Goal: Task Accomplishment & Management: Complete application form

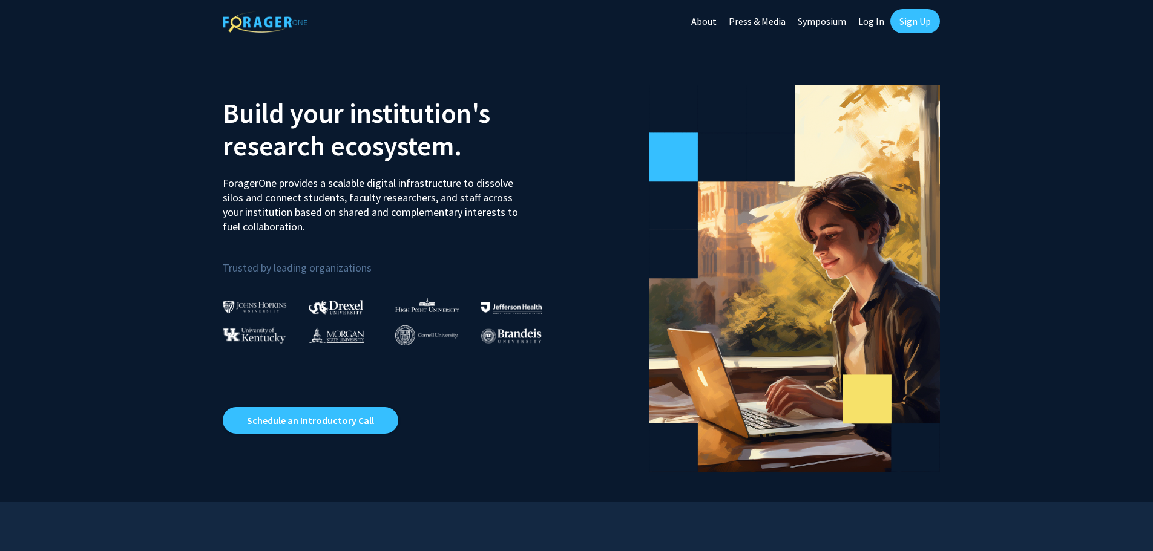
click at [873, 21] on link "Log In" at bounding box center [871, 21] width 38 height 42
select select
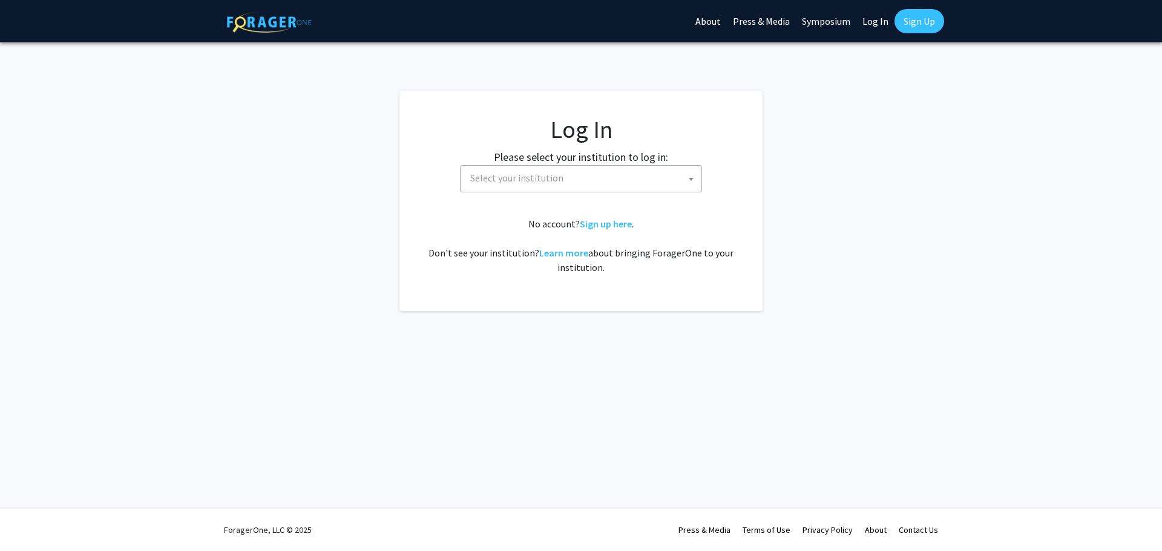
click at [610, 179] on span "Select your institution" at bounding box center [583, 178] width 236 height 25
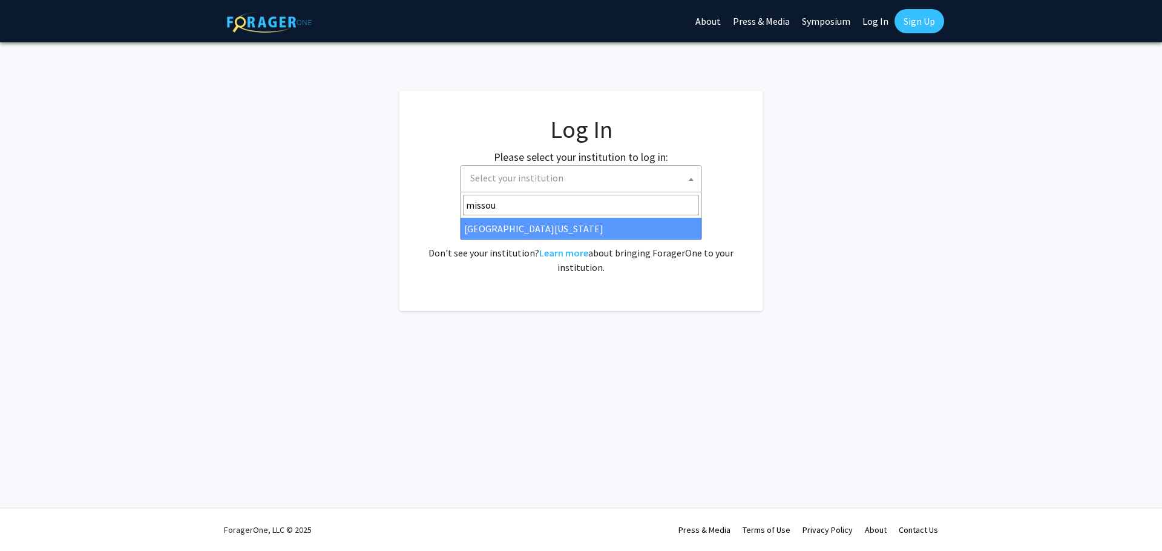
type input "missou"
select select "33"
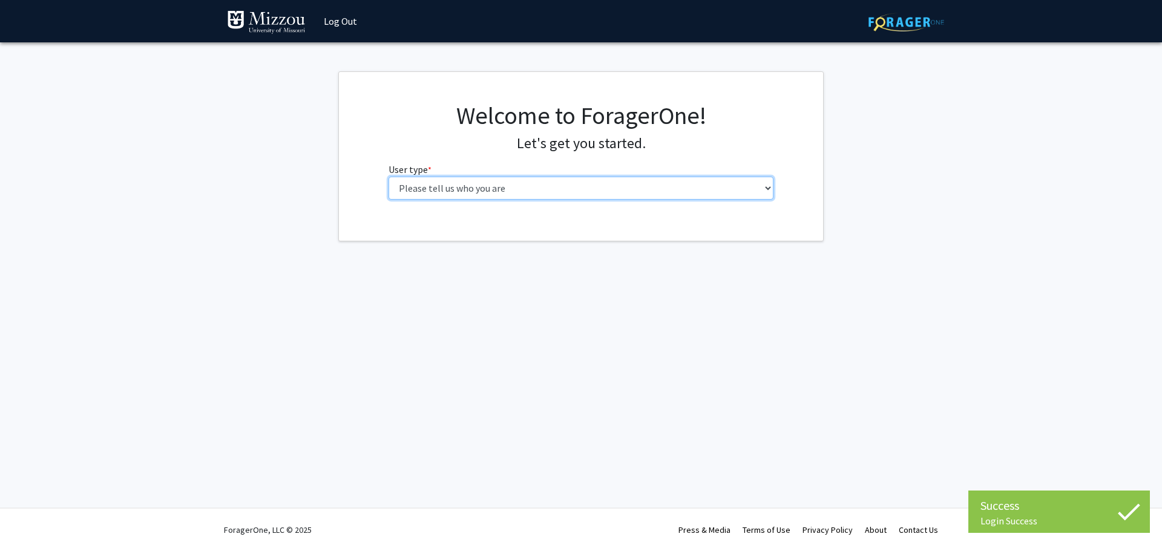
click at [612, 185] on select "Please tell us who you are Undergraduate Student Master's Student Doctoral Cand…" at bounding box center [580, 188] width 385 height 23
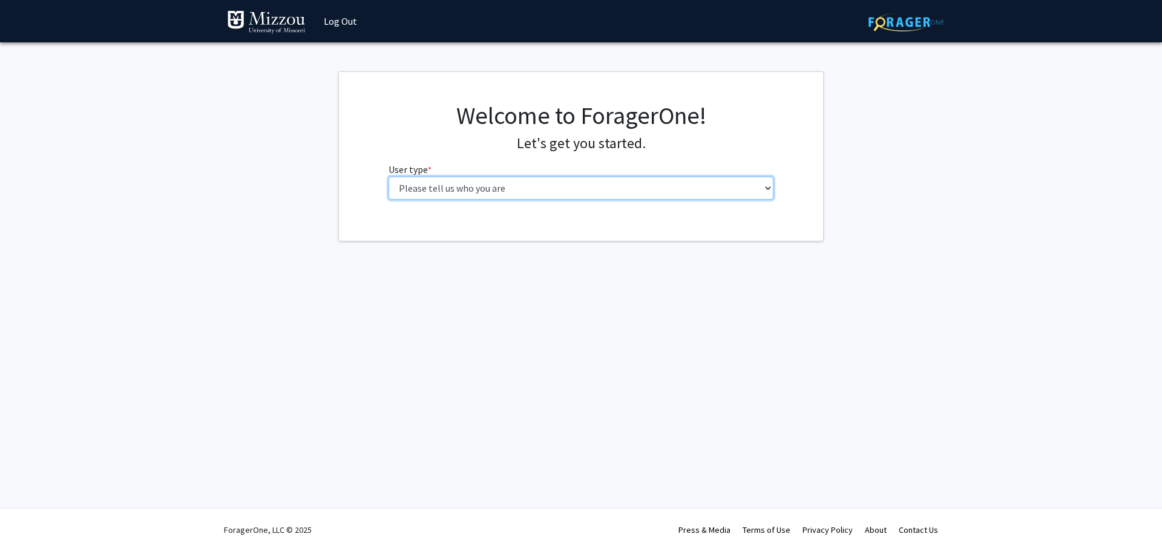
select select "6: adminAssistant"
click at [388, 177] on select "Please tell us who you are Undergraduate Student Master's Student Doctoral Cand…" at bounding box center [580, 188] width 385 height 23
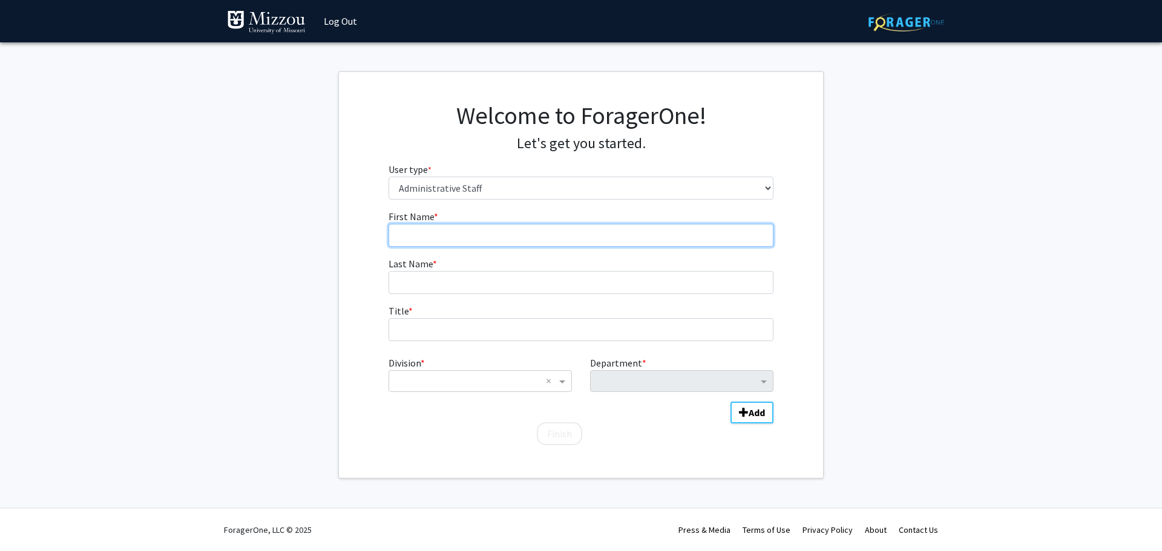
click at [624, 240] on input "First Name * required" at bounding box center [580, 235] width 385 height 23
type input "Neima"
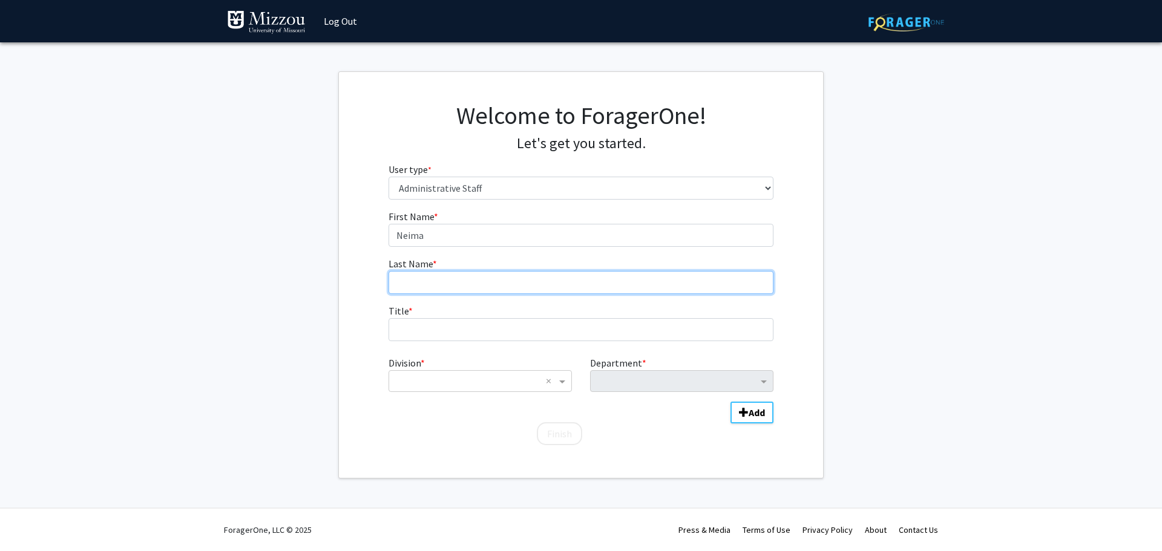
type input "Shahdadi"
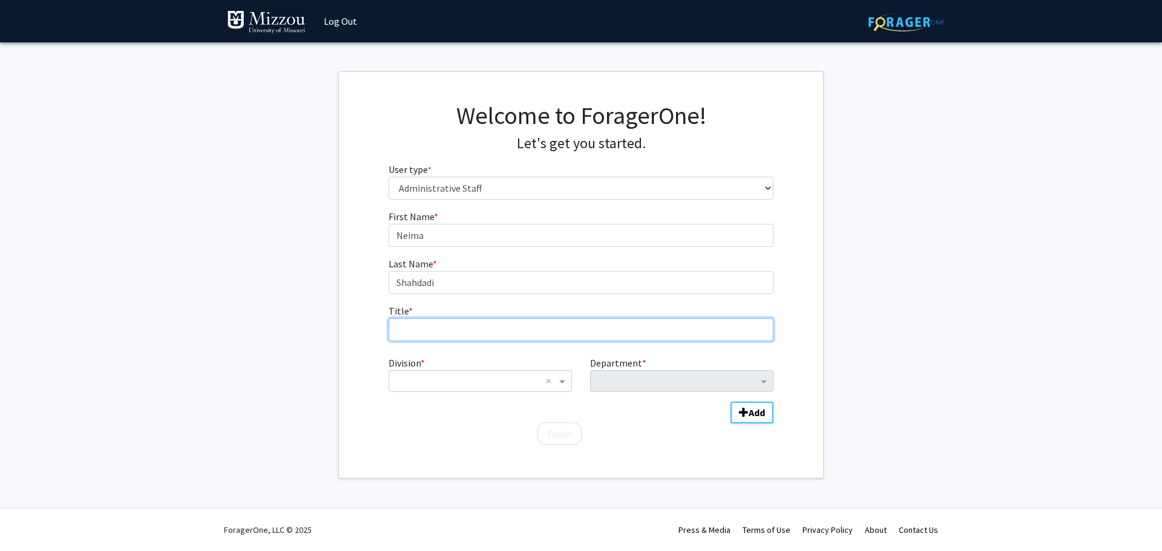
click at [490, 333] on input "Title * required" at bounding box center [580, 329] width 385 height 23
type input "Academic Advisor"
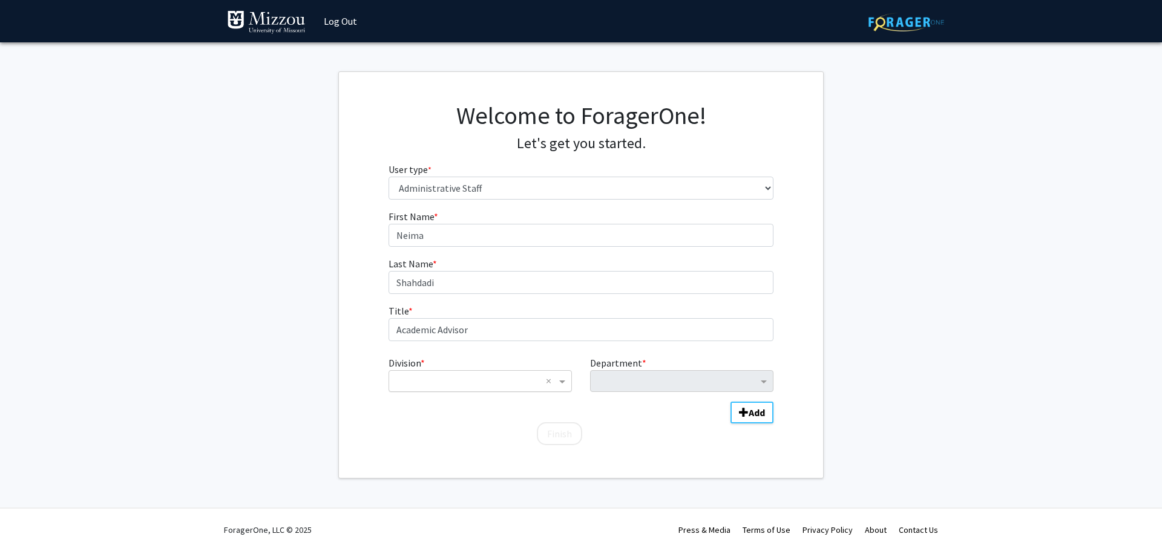
click at [475, 388] on input "Division" at bounding box center [468, 381] width 146 height 15
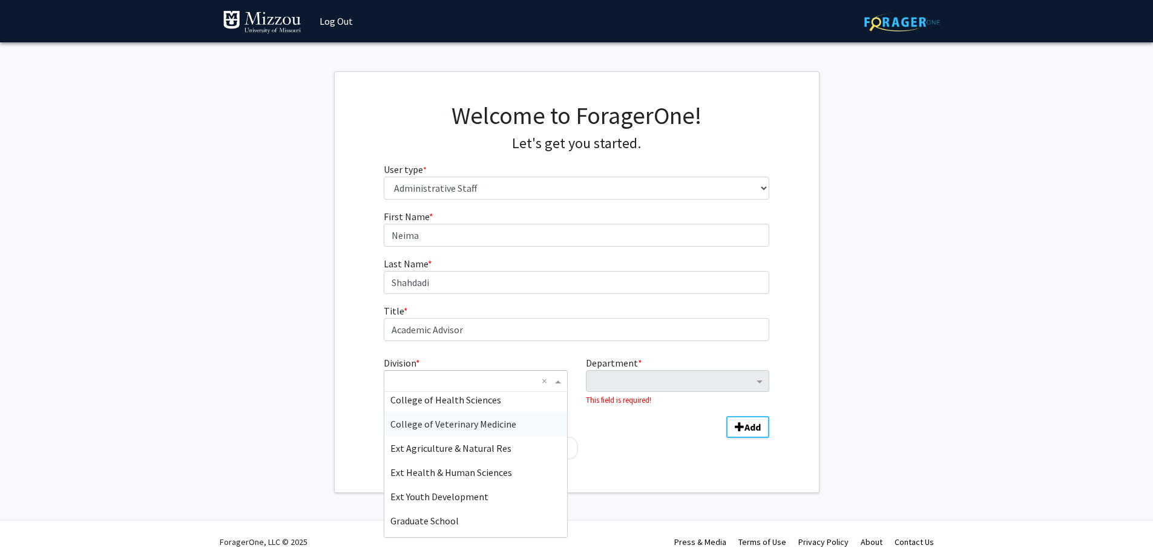
scroll to position [202, 0]
click at [487, 444] on div "Honors College" at bounding box center [475, 445] width 182 height 24
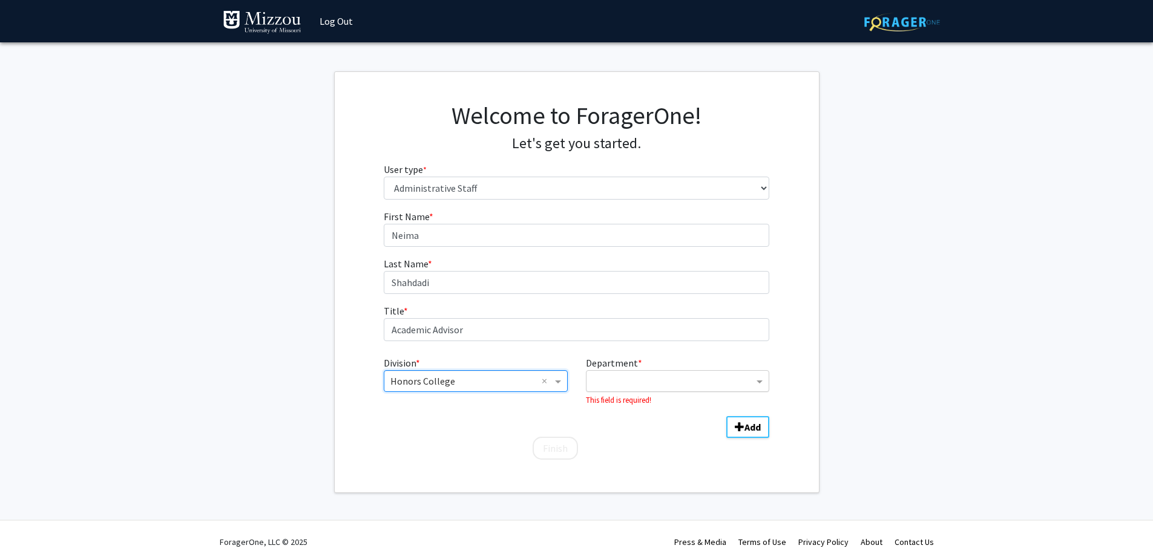
click at [654, 387] on input "Department" at bounding box center [672, 382] width 161 height 15
click at [654, 400] on div "Honors College" at bounding box center [677, 404] width 182 height 24
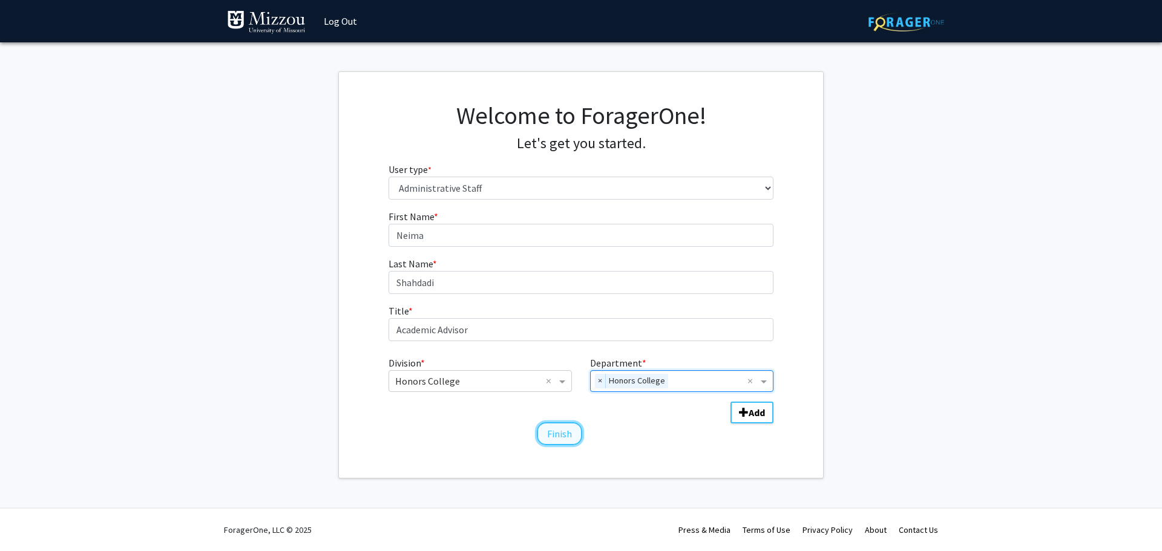
click at [558, 438] on button "Finish" at bounding box center [559, 433] width 45 height 23
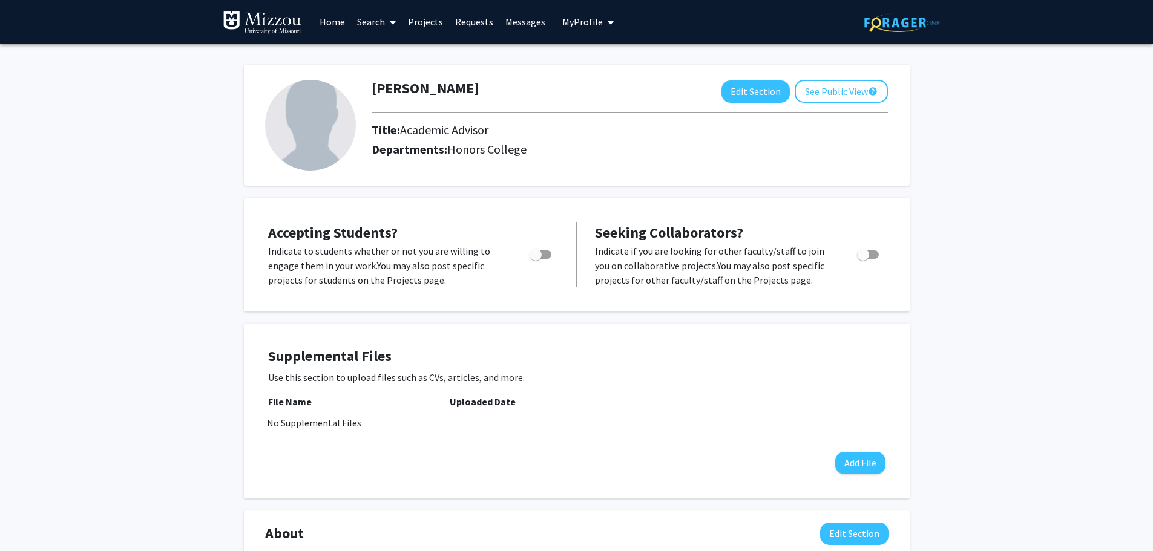
click at [382, 26] on link "Search" at bounding box center [376, 22] width 51 height 42
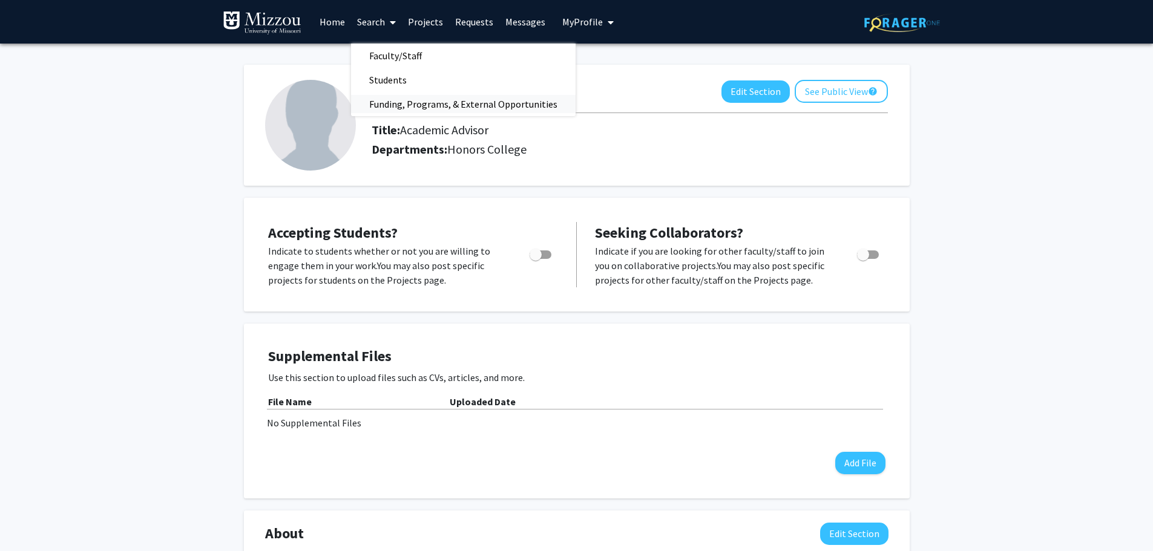
click at [401, 103] on span "Funding, Programs, & External Opportunities" at bounding box center [463, 104] width 225 height 24
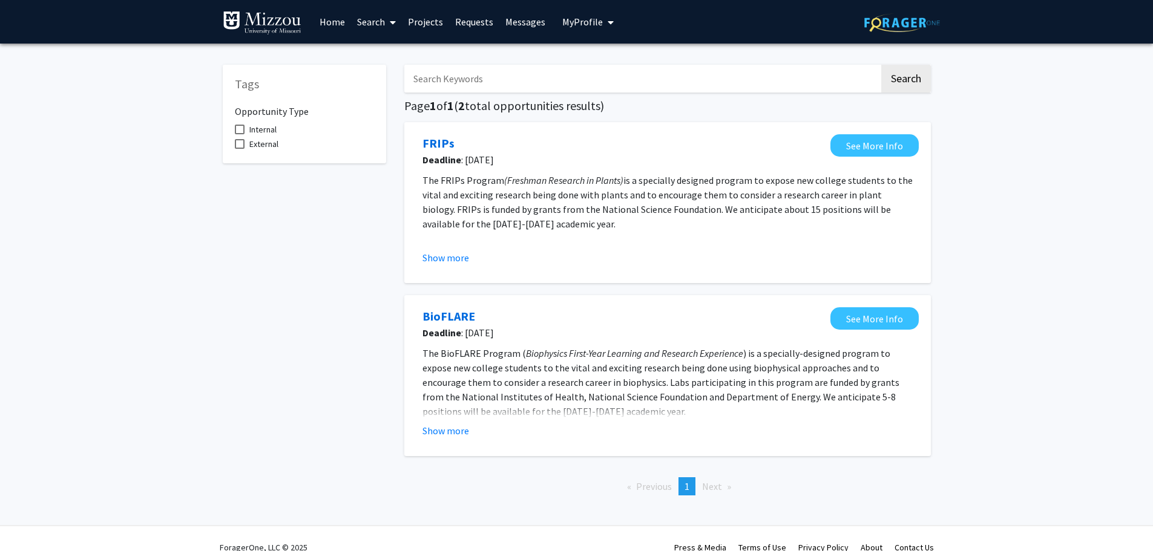
click at [380, 24] on link "Search" at bounding box center [376, 22] width 51 height 42
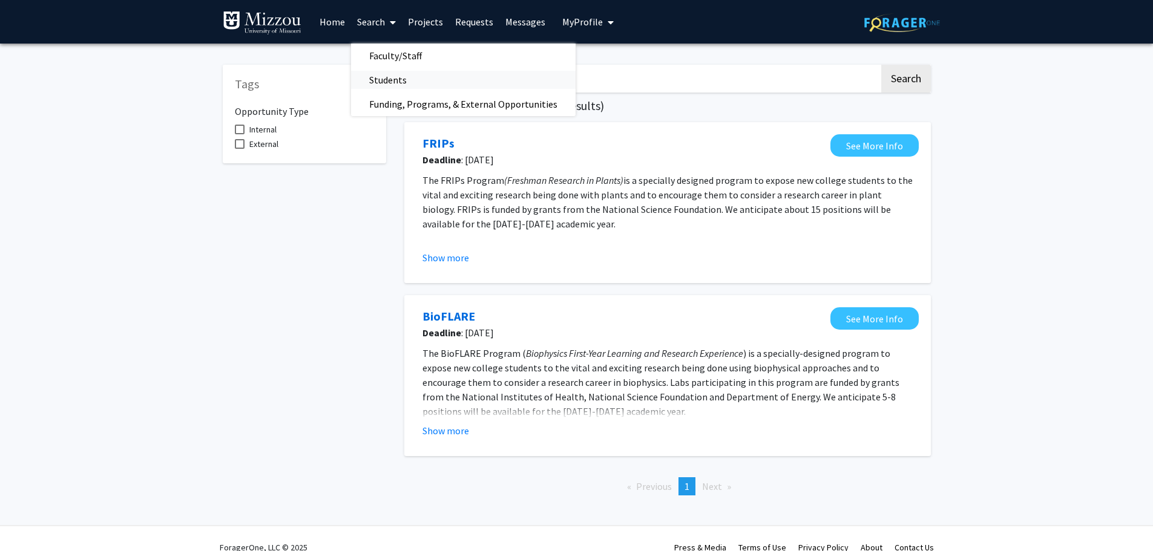
click at [411, 78] on span "Students" at bounding box center [388, 80] width 74 height 24
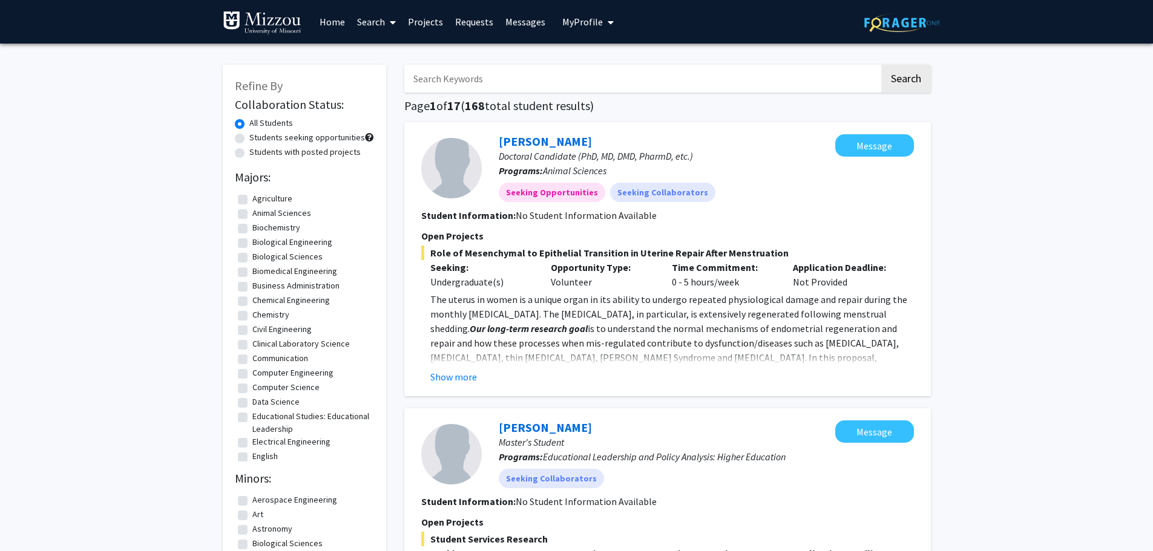
click at [376, 24] on link "Search" at bounding box center [376, 22] width 51 height 42
click at [392, 56] on span "Faculty/Staff" at bounding box center [395, 56] width 89 height 24
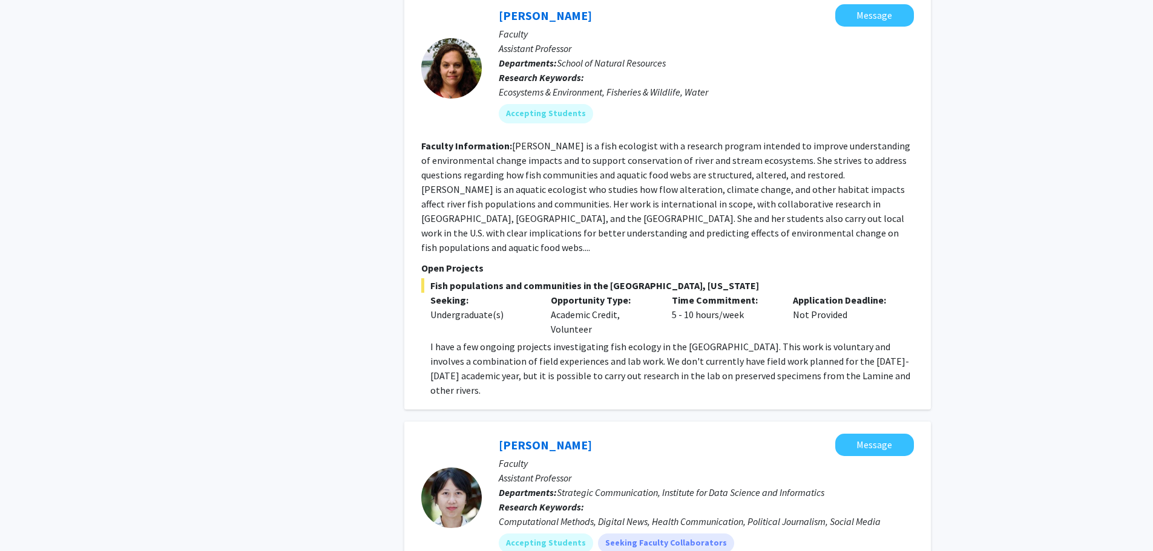
scroll to position [2219, 0]
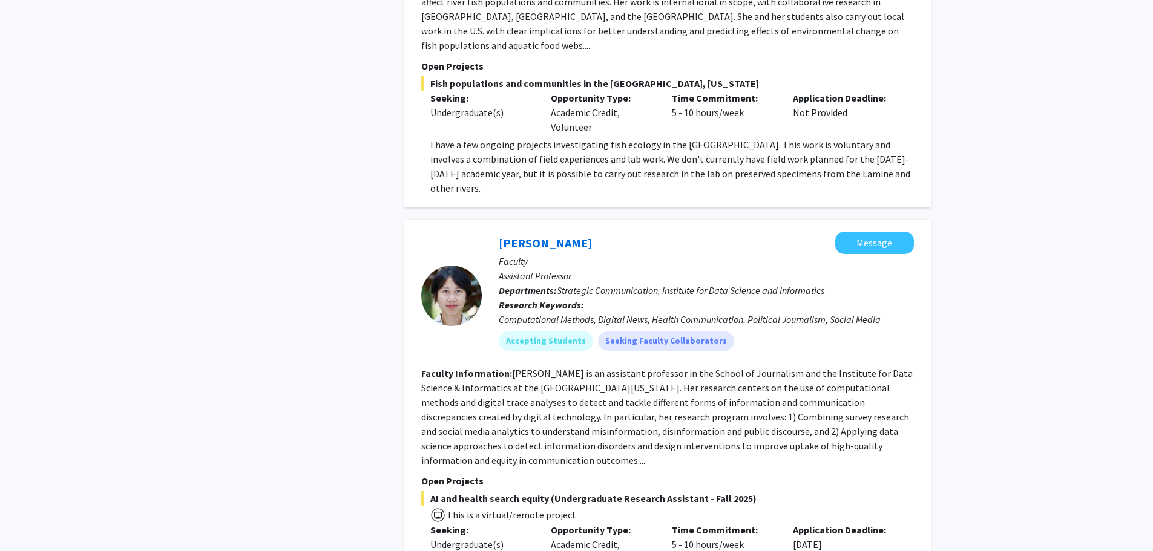
click at [286, 272] on div "Refine By Collaboration Status: Collaboration Status All Faculty/Staff Collabor…" at bounding box center [305, 516] width 182 height 5365
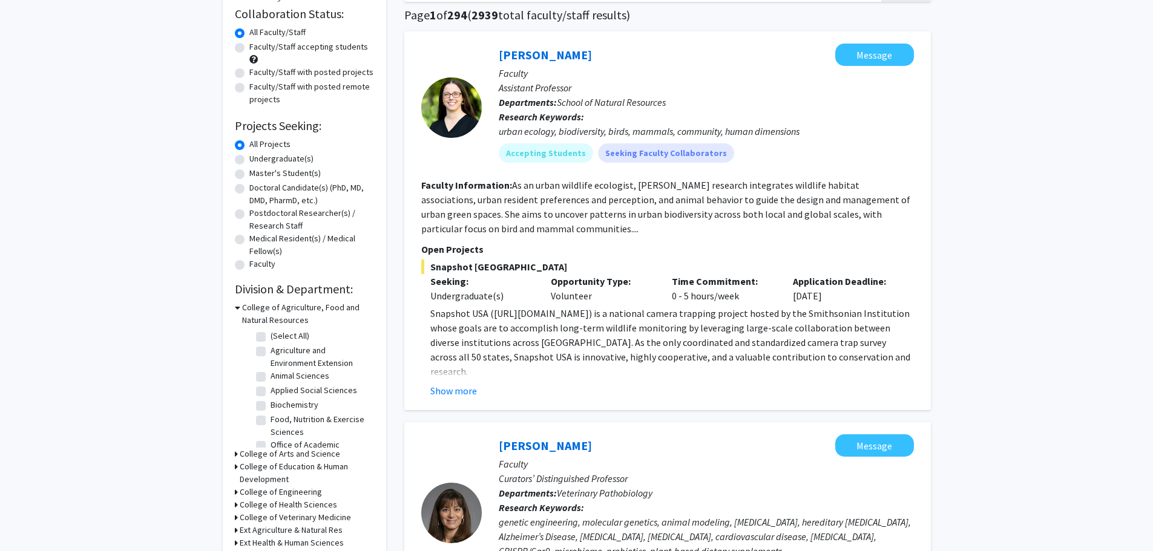
scroll to position [0, 0]
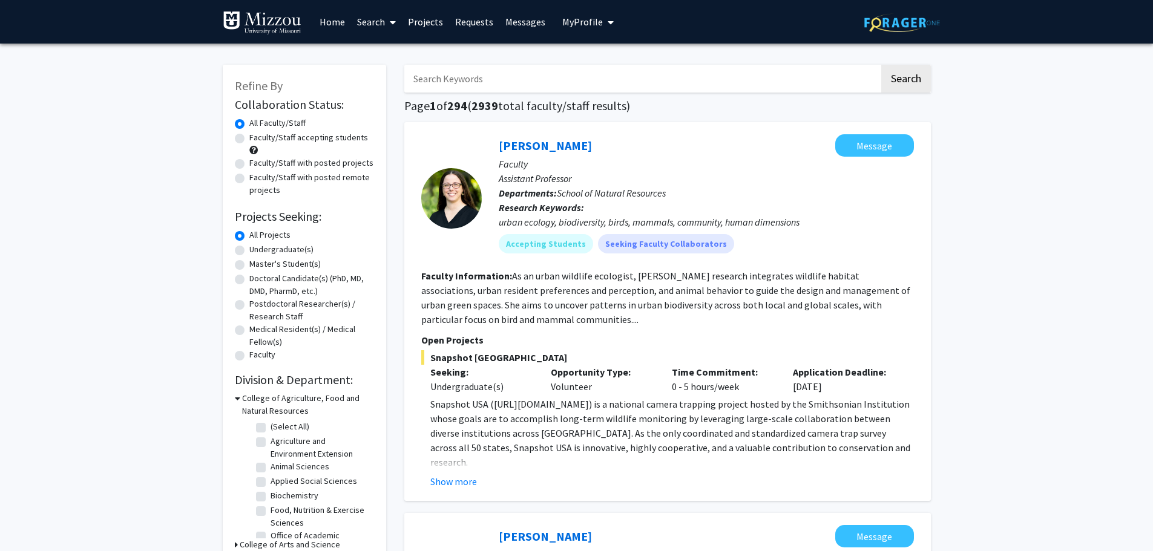
click at [392, 26] on icon at bounding box center [393, 23] width 6 height 10
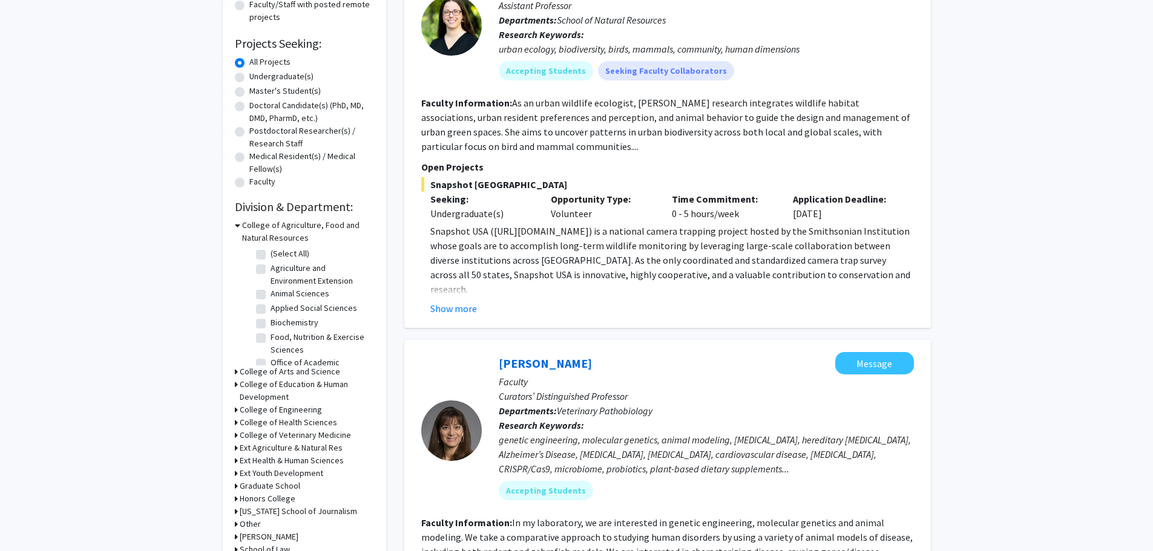
scroll to position [202, 0]
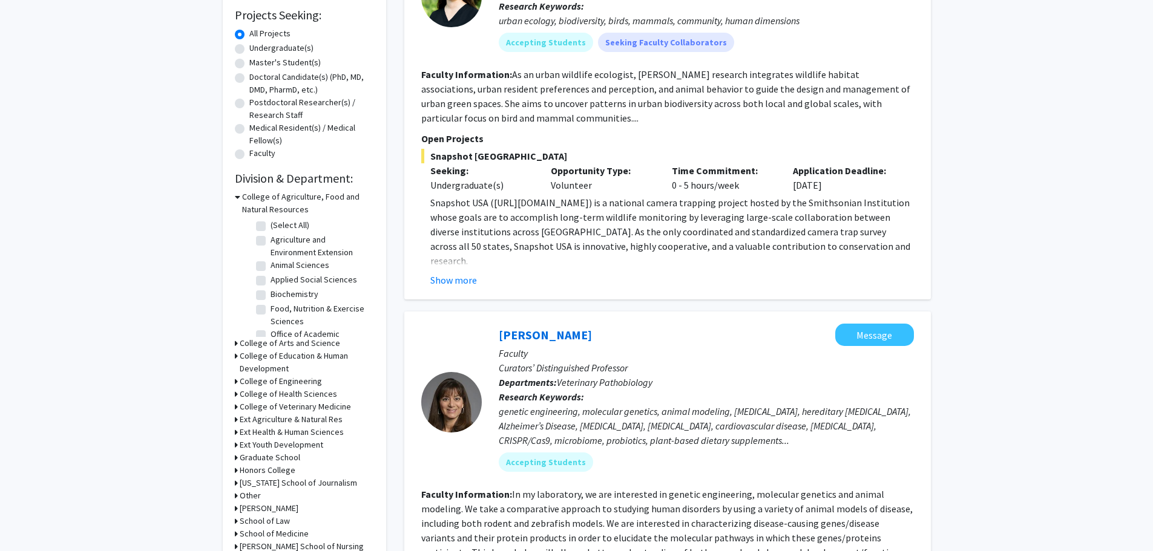
click at [236, 470] on icon at bounding box center [236, 470] width 3 height 13
click at [270, 486] on label "Honors College" at bounding box center [298, 486] width 56 height 13
click at [270, 486] on input "Honors College" at bounding box center [274, 484] width 8 height 8
checkbox input "true"
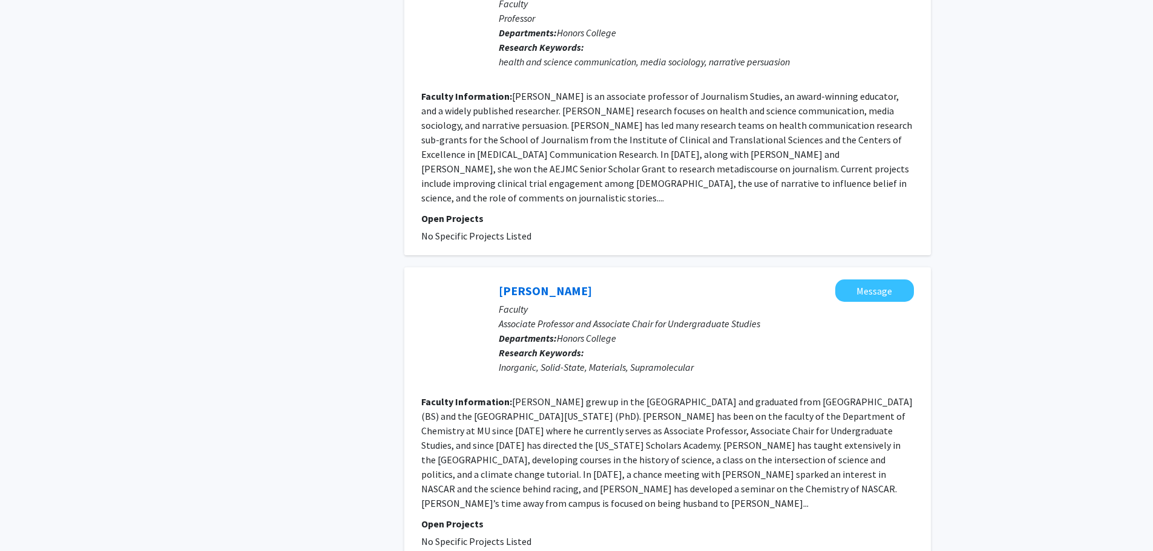
scroll to position [2421, 0]
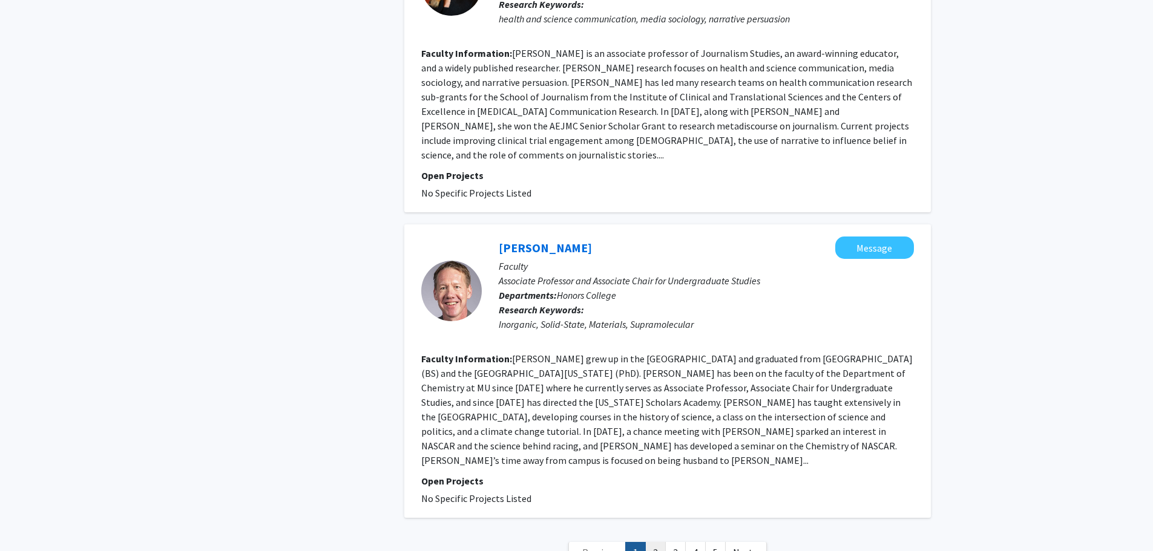
click at [651, 542] on link "2" at bounding box center [655, 552] width 21 height 21
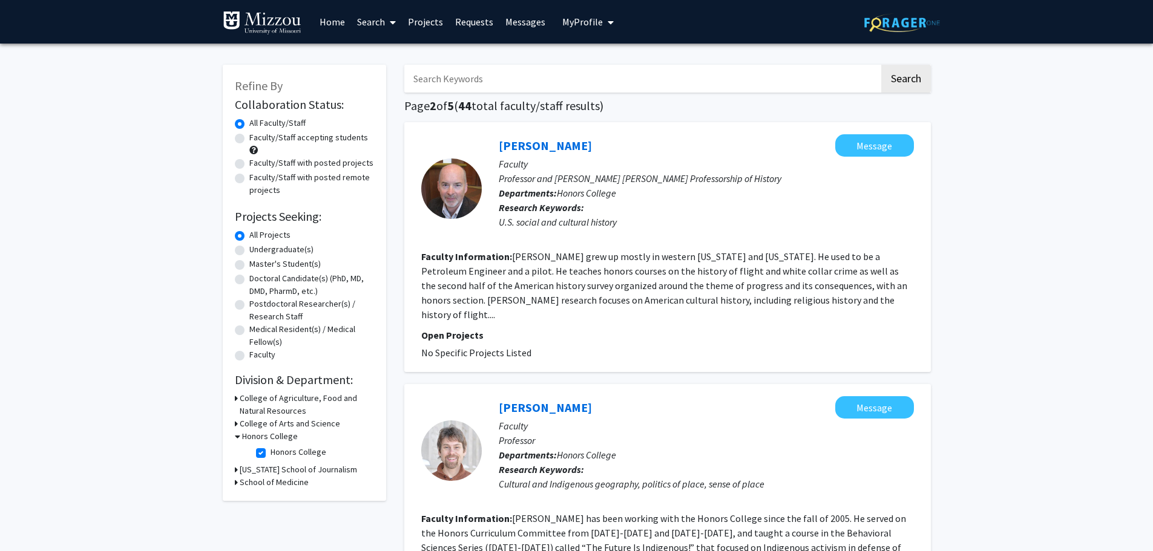
click at [333, 24] on link "Home" at bounding box center [332, 22] width 38 height 42
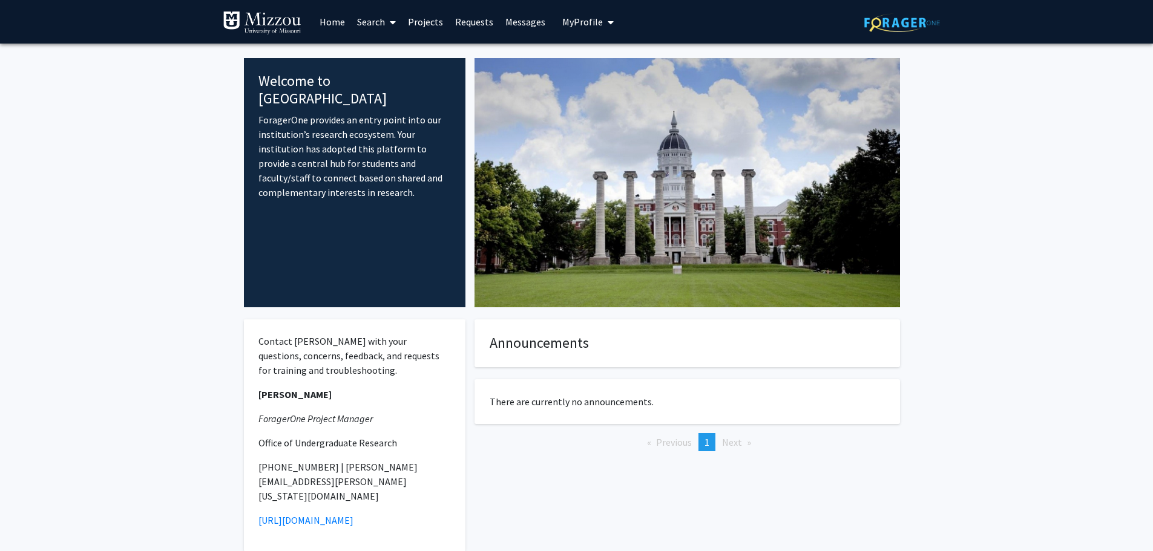
drag, startPoint x: 776, startPoint y: 0, endPoint x: 1047, endPoint y: 301, distance: 405.3
click at [1047, 301] on fg-internal-home-page "Welcome to ForagerOne ForagerOne provides an entry point into our institution’s…" at bounding box center [576, 320] width 1153 height 552
